Goal: Information Seeking & Learning: Find specific fact

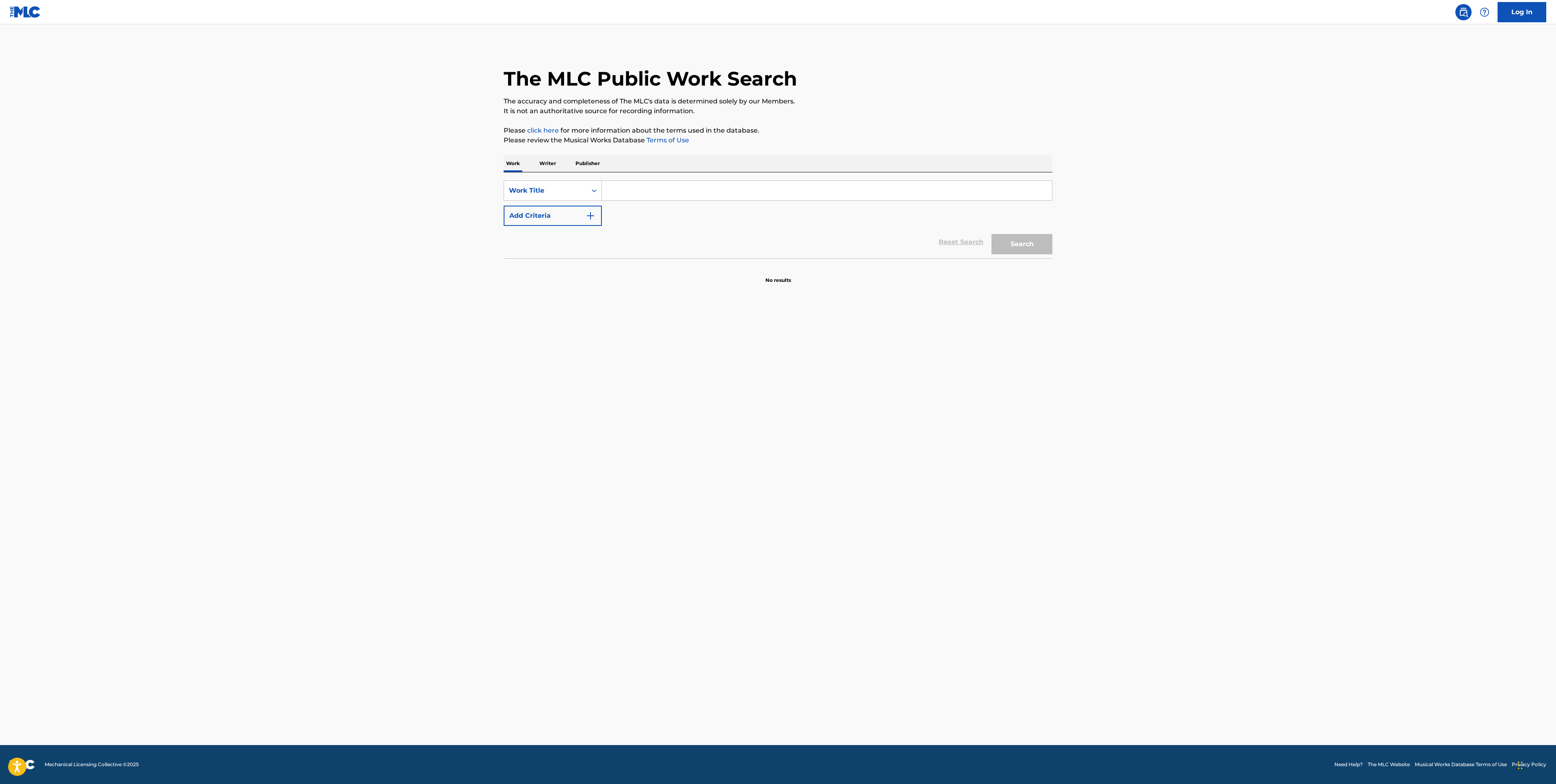
click at [706, 189] on input "Search Form" at bounding box center [827, 190] width 450 height 20
paste input "Black Flag Freestyle"
type input "Black Flag Freestyle"
click at [1034, 242] on button "Search" at bounding box center [1022, 244] width 61 height 20
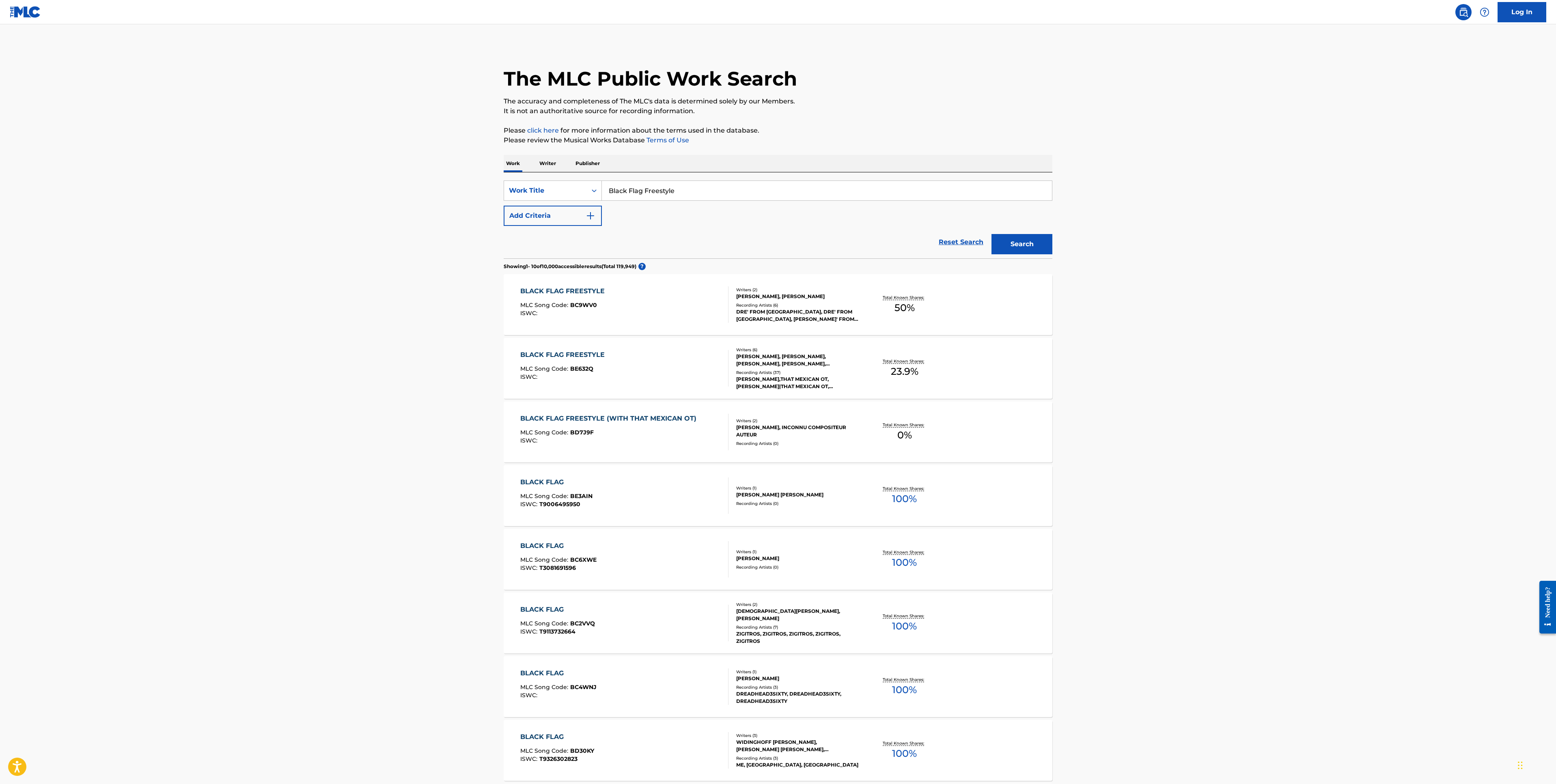
click at [594, 356] on div "BLACK FLAG FREESTYLE" at bounding box center [564, 355] width 88 height 10
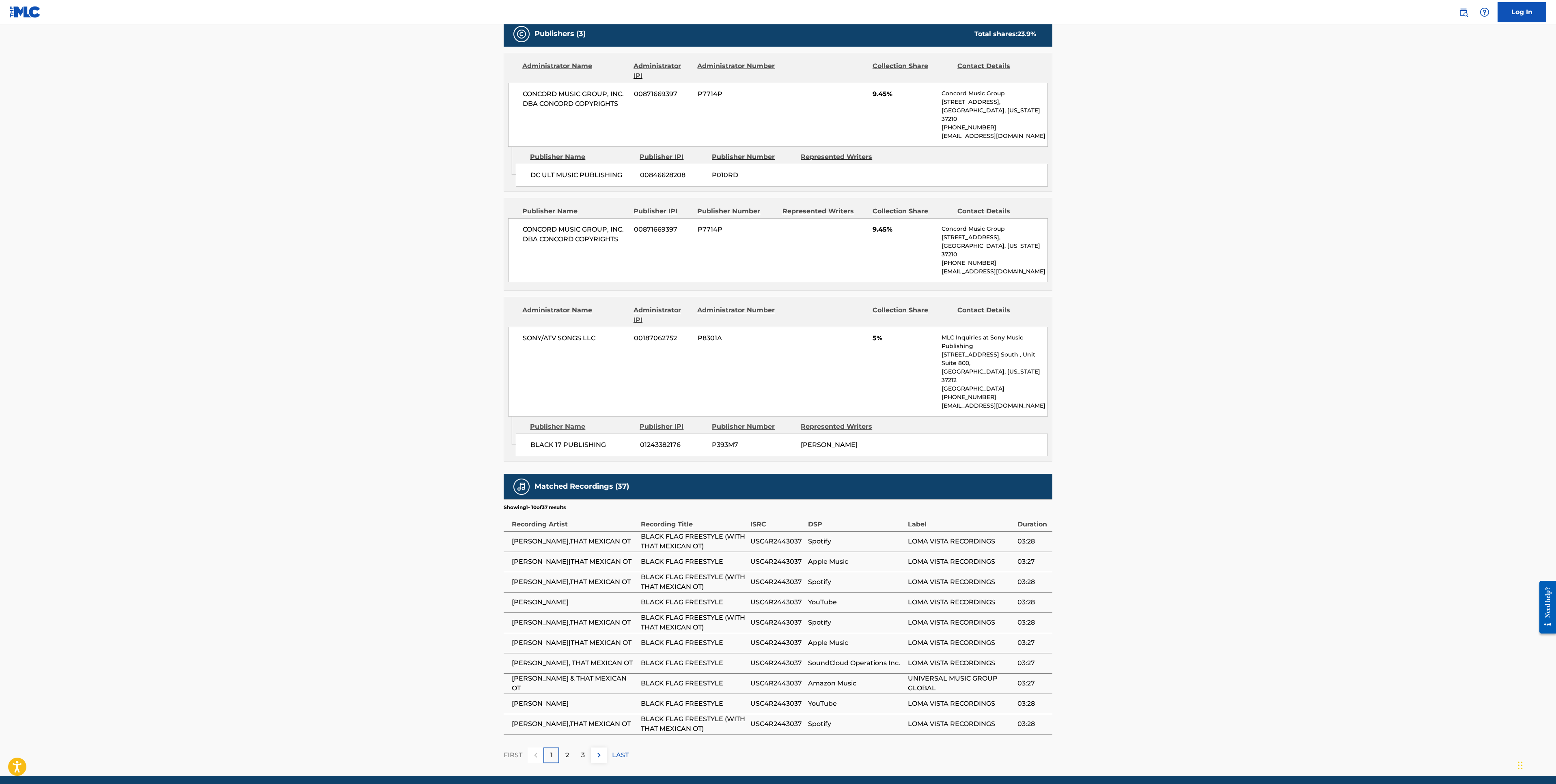
scroll to position [396, 0]
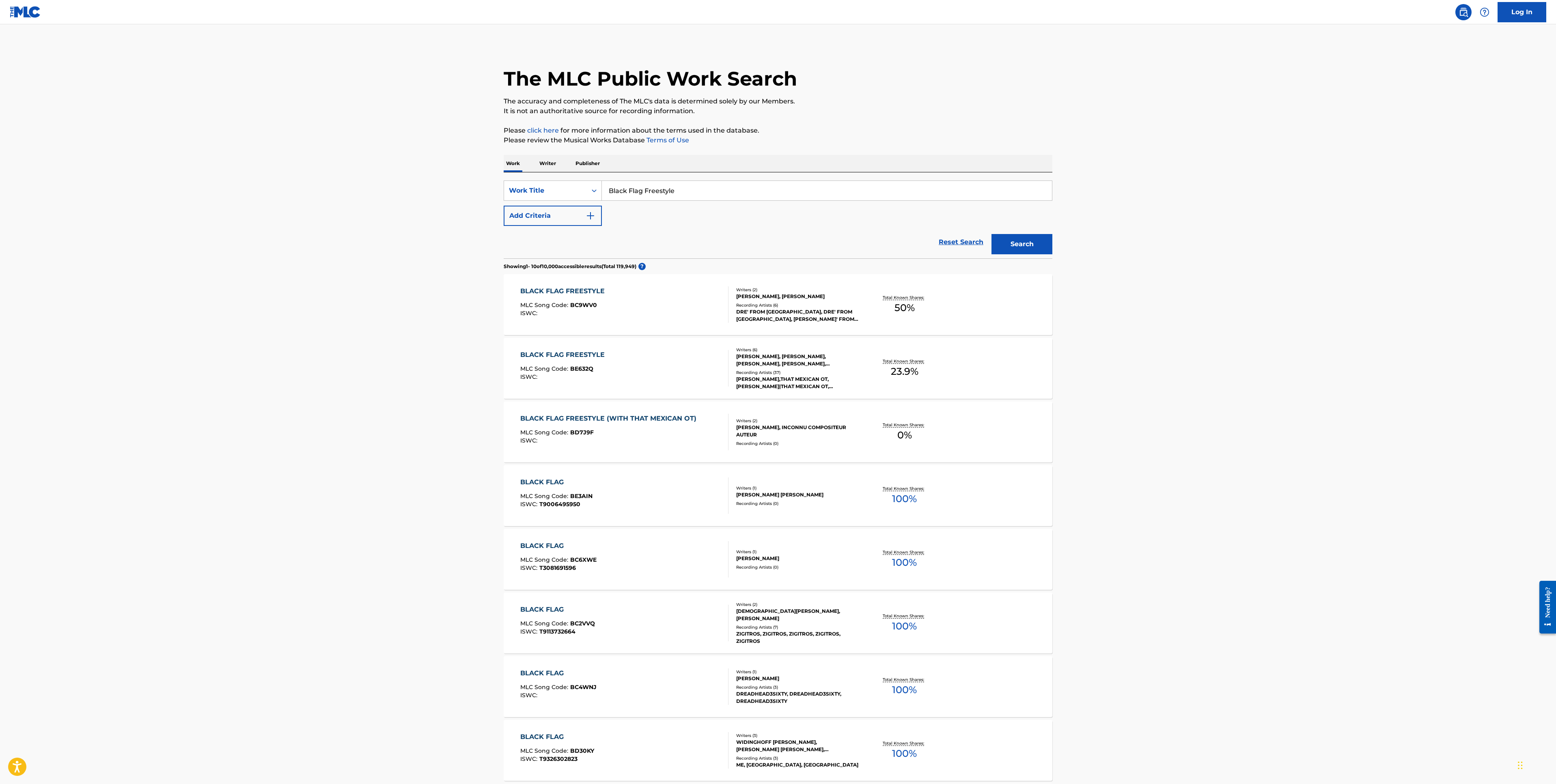
click at [637, 417] on div "BLACK FLAG FREESTYLE (WITH THAT MEXICAN OT)" at bounding box center [610, 418] width 180 height 10
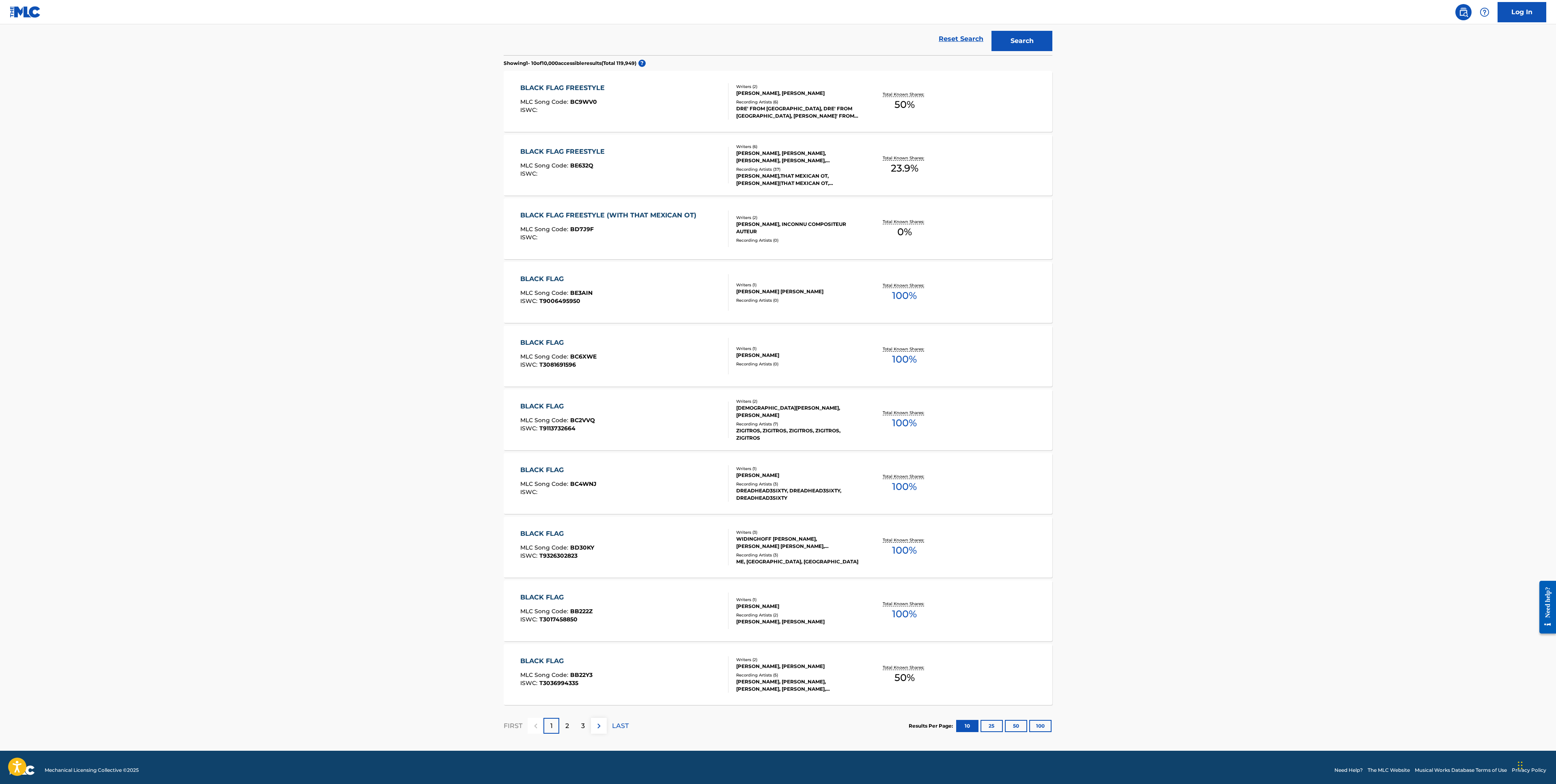
scroll to position [208, 0]
